Goal: Information Seeking & Learning: Understand process/instructions

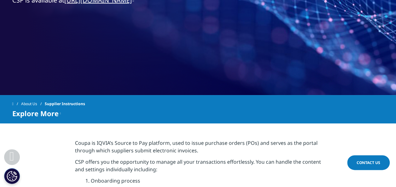
scroll to position [126, 0]
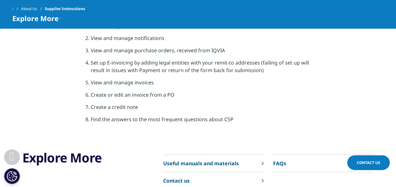
scroll to position [284, 0]
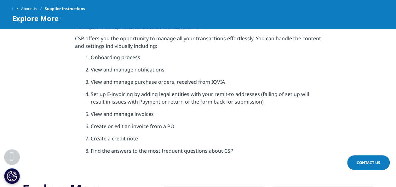
click at [102, 137] on li "Create a credit note" at bounding box center [206, 141] width 230 height 12
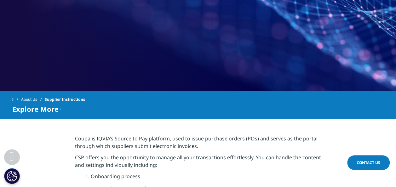
scroll to position [221, 0]
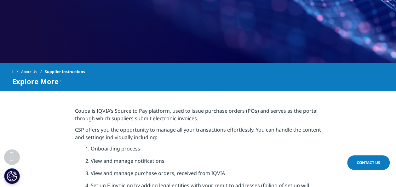
click at [107, 120] on p "Coupa is IQVIA’s Source to Pay platform, used to issue purchase orders (POs) an…" at bounding box center [198, 116] width 246 height 19
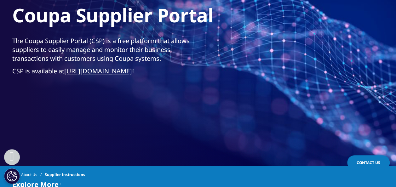
scroll to position [158, 0]
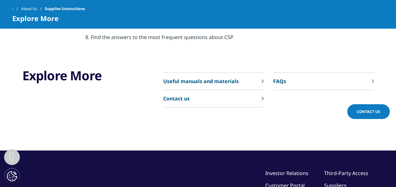
scroll to position [333, 0]
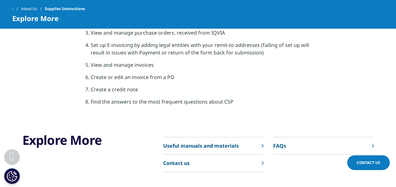
click at [222, 148] on p "Useful manuals and materials" at bounding box center [201, 146] width 76 height 8
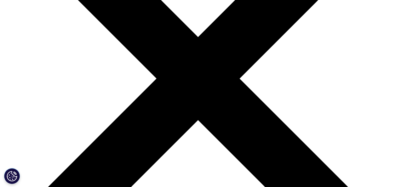
scroll to position [158, 0]
